Goal: Check status

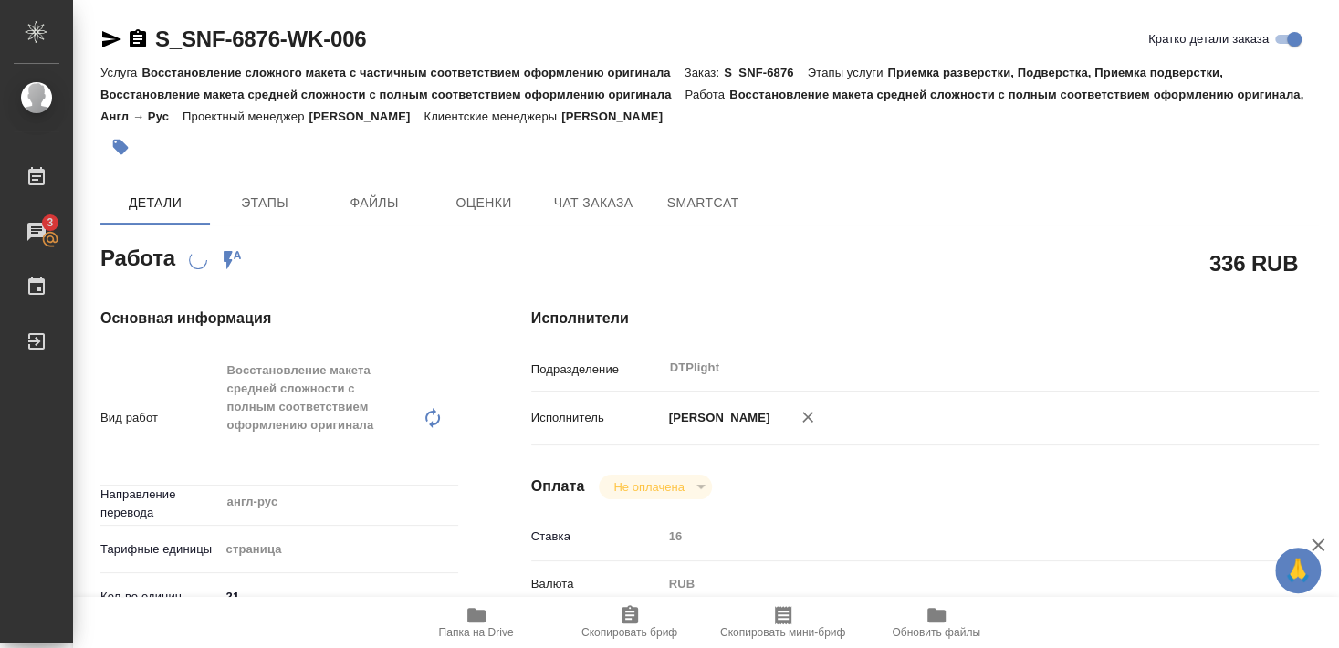
scroll to position [99, 0]
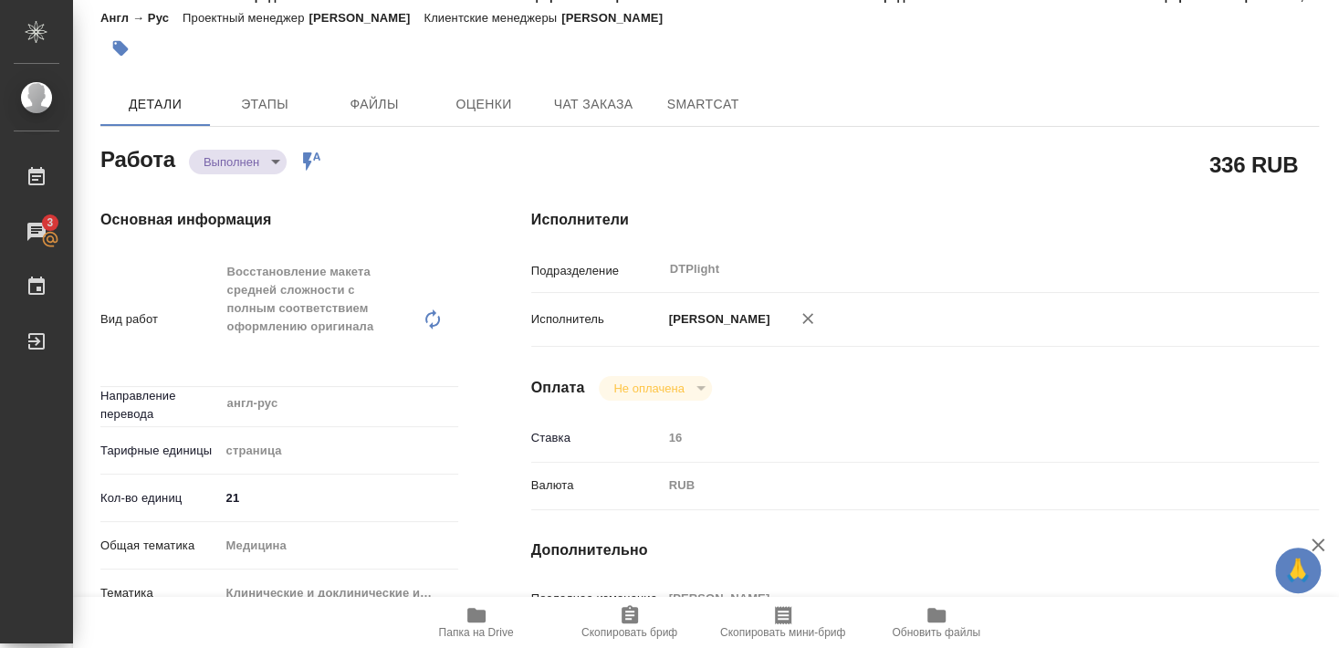
type textarea "x"
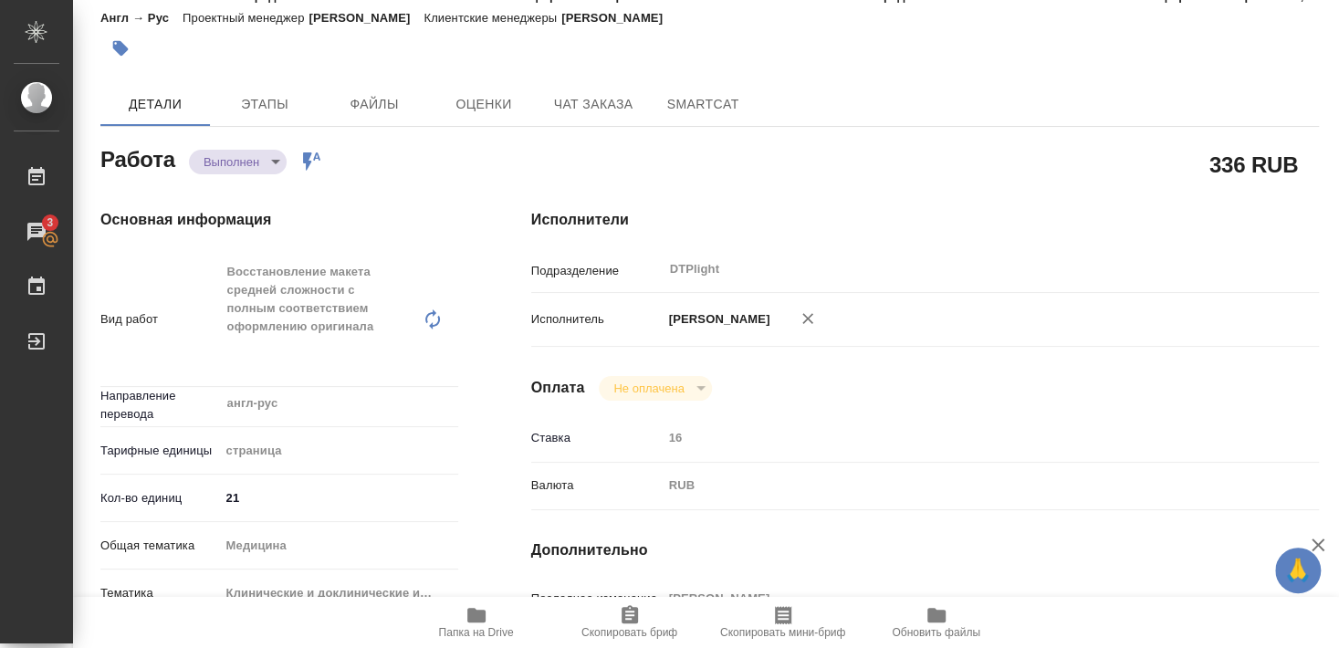
type textarea "x"
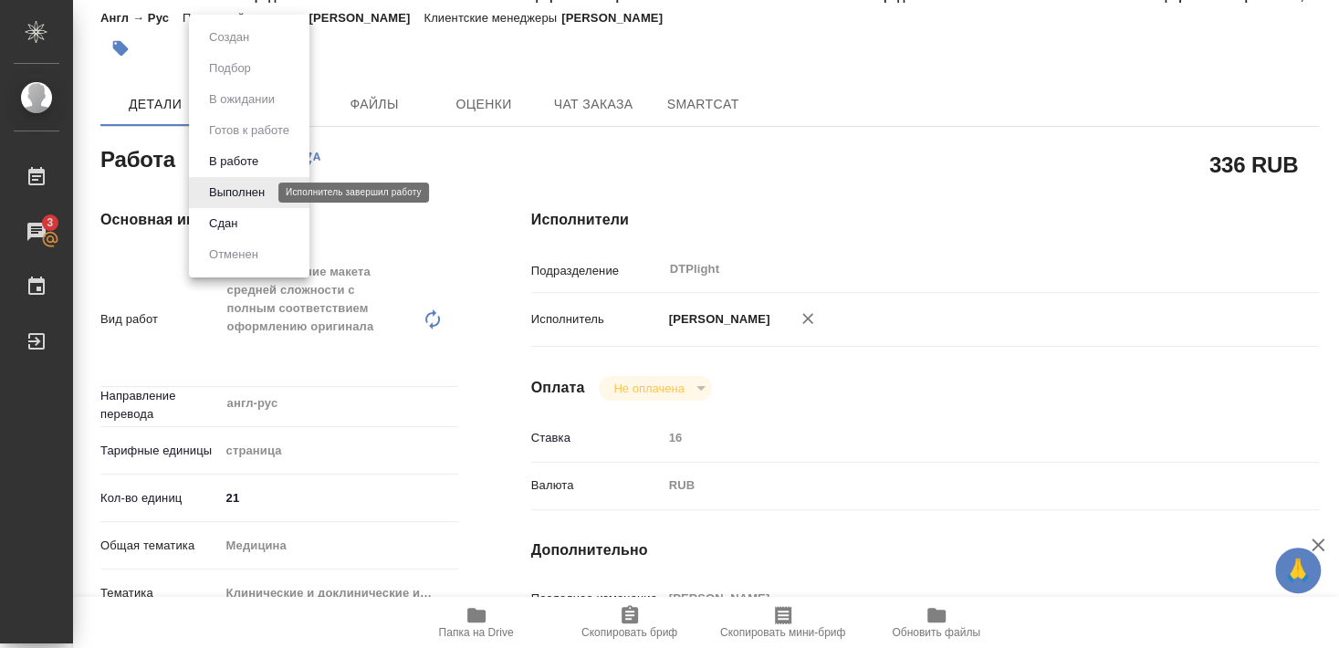
click at [250, 189] on button "Выполнен" at bounding box center [237, 193] width 67 height 20
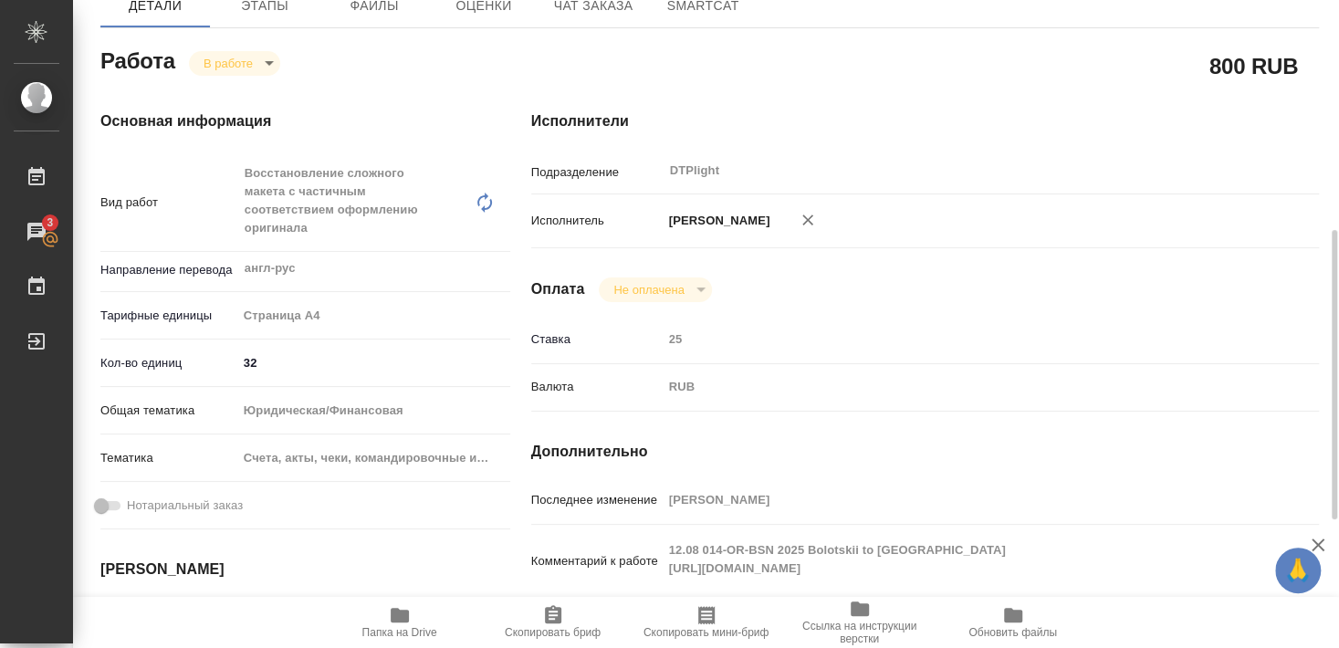
scroll to position [296, 0]
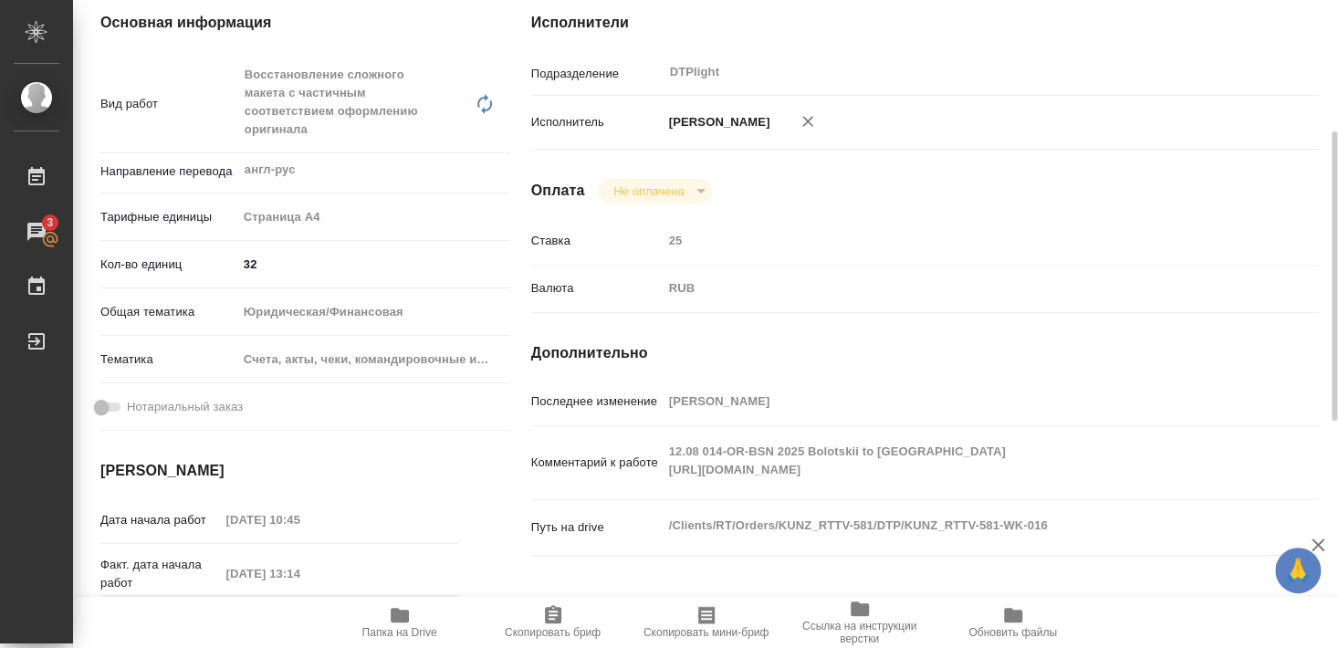
click at [396, 618] on icon "button" at bounding box center [400, 615] width 18 height 15
